Goal: Find specific page/section: Find specific page/section

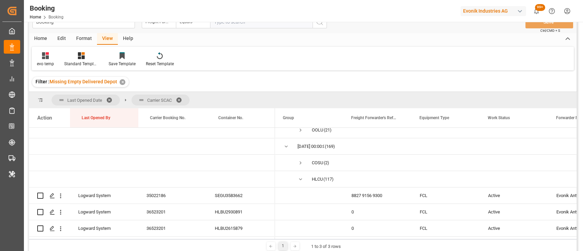
click at [518, 10] on div "button" at bounding box center [519, 11] width 7 height 7
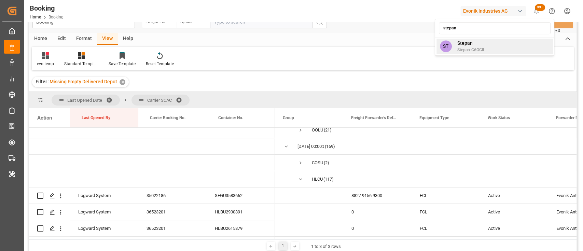
type input "stepan"
click at [464, 42] on span "Stepan" at bounding box center [470, 43] width 27 height 7
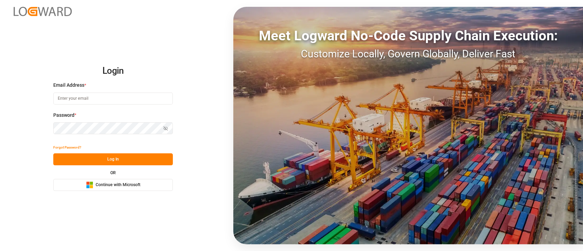
click at [115, 188] on button "Microsoft Logo Continue with Microsoft" at bounding box center [112, 185] width 119 height 12
